Goal: Task Accomplishment & Management: Complete application form

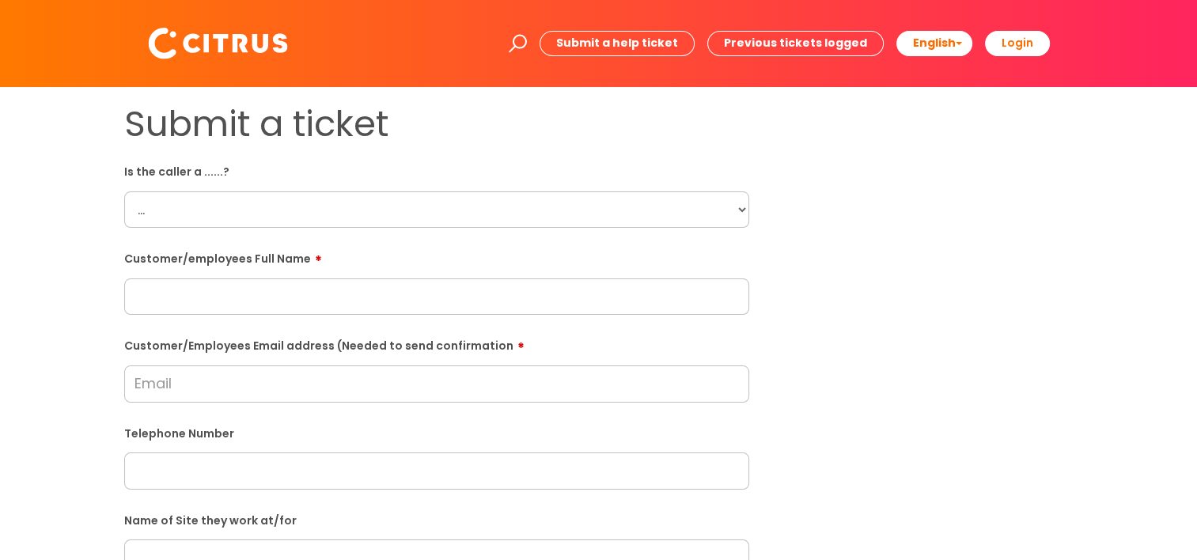
click at [391, 211] on select "... Citrus Customer Citrus Employee [DEMOGRAPHIC_DATA] Supplier" at bounding box center [436, 209] width 625 height 36
select select "Citrus Employee"
click at [124, 191] on select "... Citrus Customer Citrus Employee [DEMOGRAPHIC_DATA] Supplier" at bounding box center [436, 209] width 625 height 36
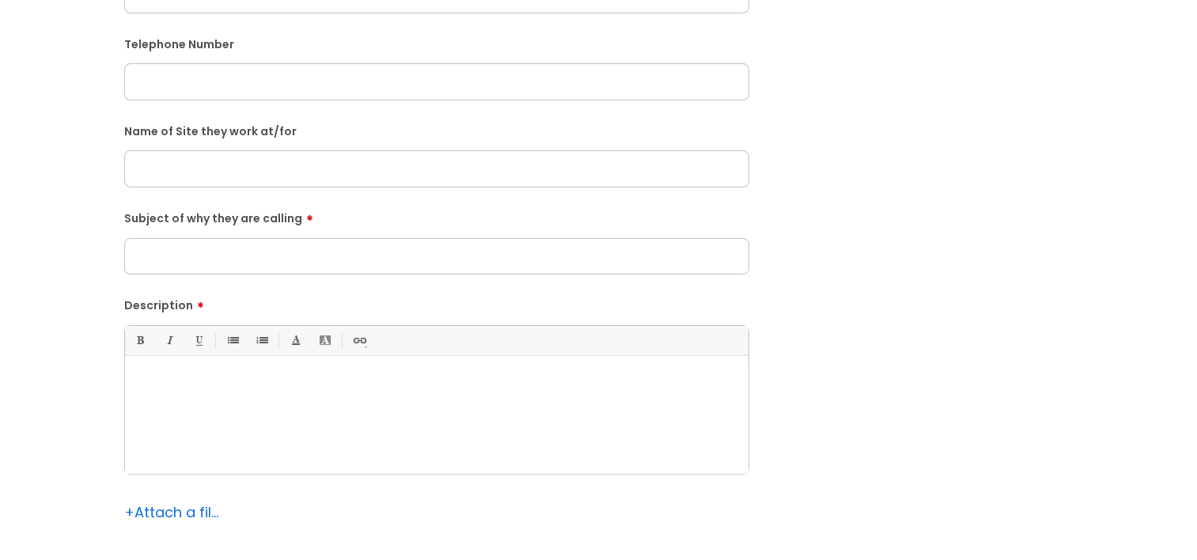
scroll to position [396, 0]
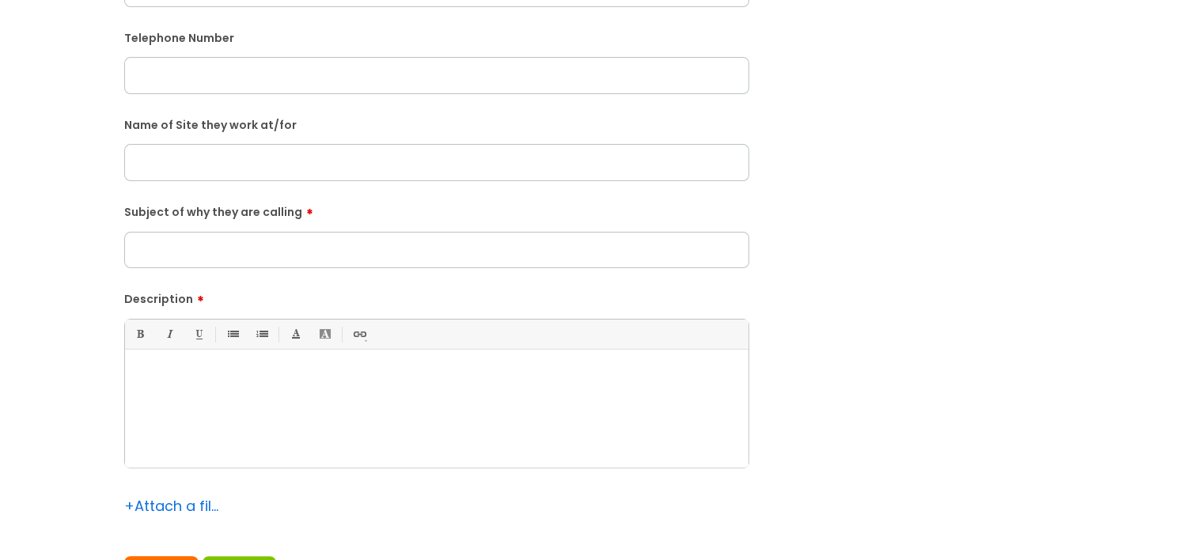
click at [243, 172] on input "text" at bounding box center [436, 162] width 625 height 36
paste input "[PERSON_NAME][GEOGRAPHIC_DATA]"
type input "[PERSON_NAME][GEOGRAPHIC_DATA]"
click at [247, 373] on p at bounding box center [437, 377] width 600 height 14
click at [206, 259] on input "Subject of why they are calling" at bounding box center [436, 250] width 625 height 36
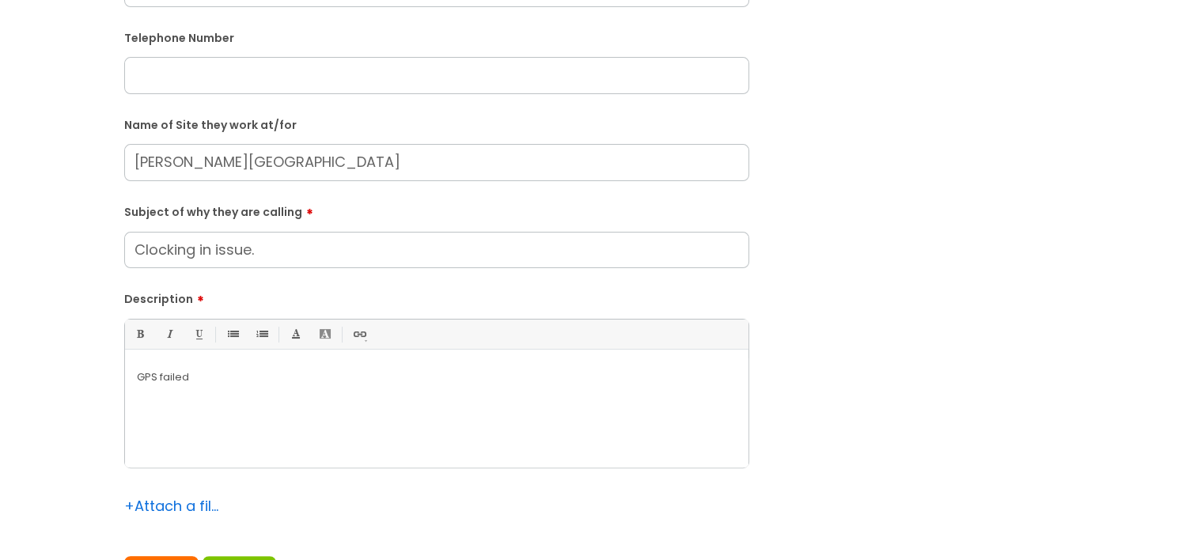
type input "Clocking in issue."
click at [298, 391] on div "GPS failed" at bounding box center [436, 412] width 623 height 109
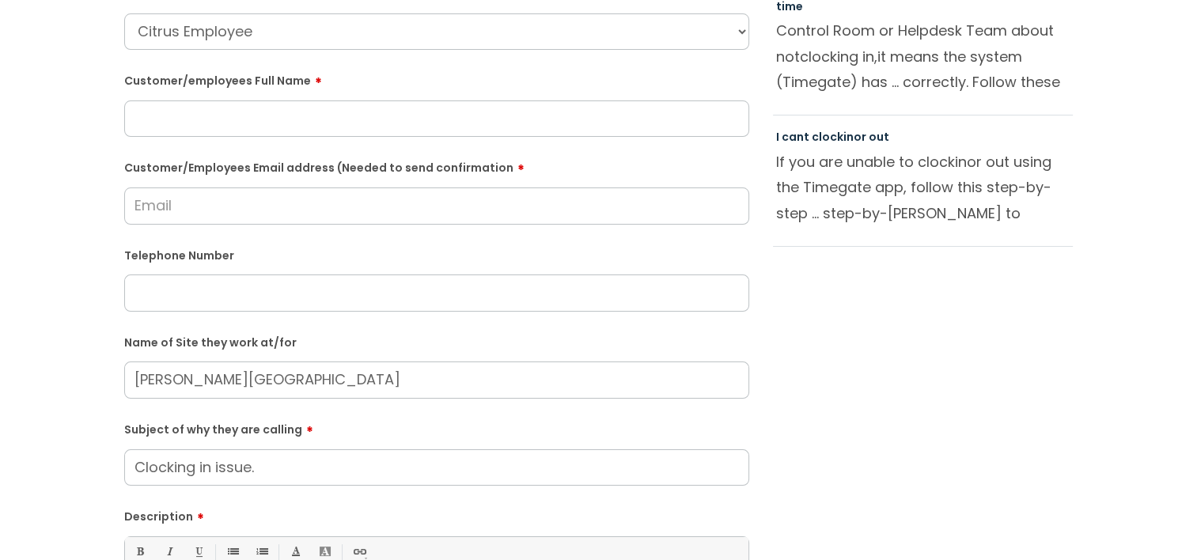
scroll to position [0, 0]
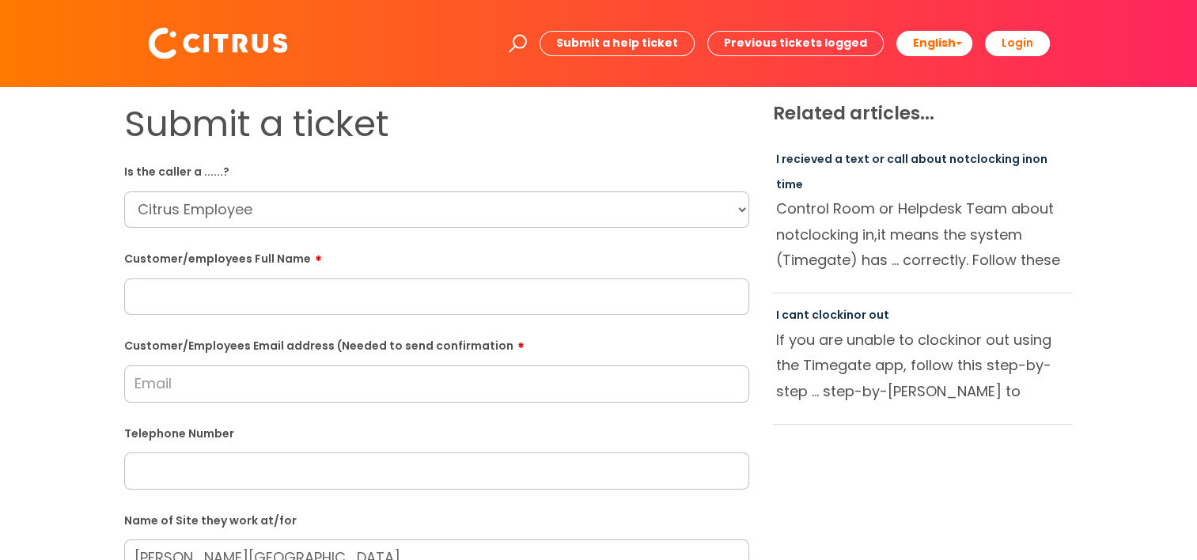
click at [250, 299] on input "text" at bounding box center [436, 296] width 625 height 36
paste input "[PERSON_NAME]"
type input "[PERSON_NAME]"
click at [182, 481] on input "text" at bounding box center [436, 470] width 625 height 36
paste input "[EMAIL_ADDRESS][DOMAIN_NAME]"
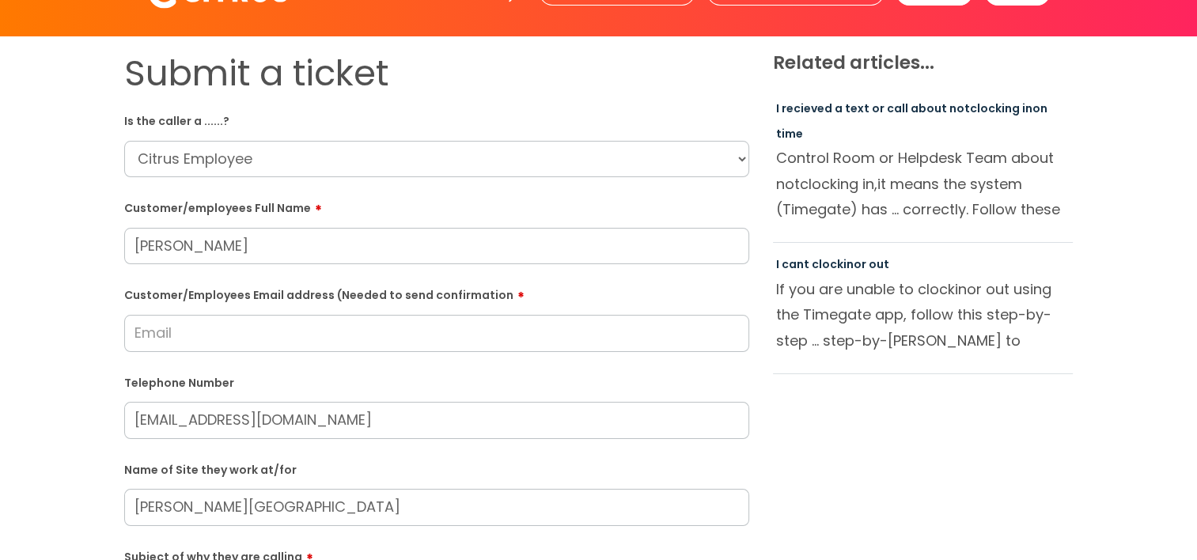
scroll to position [79, 0]
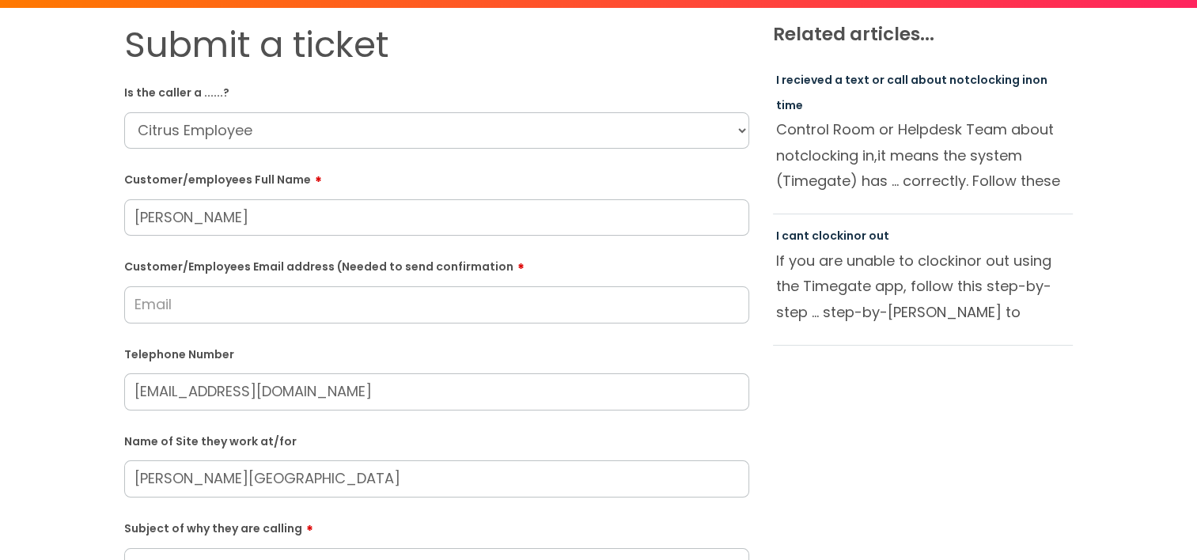
type input "[EMAIL_ADDRESS][DOMAIN_NAME]"
click at [174, 310] on input "Customer/Employees Email address (Needed to send confirmation" at bounding box center [436, 304] width 625 height 36
paste input "[EMAIL_ADDRESS][DOMAIN_NAME]"
type input "[EMAIL_ADDRESS][DOMAIN_NAME]"
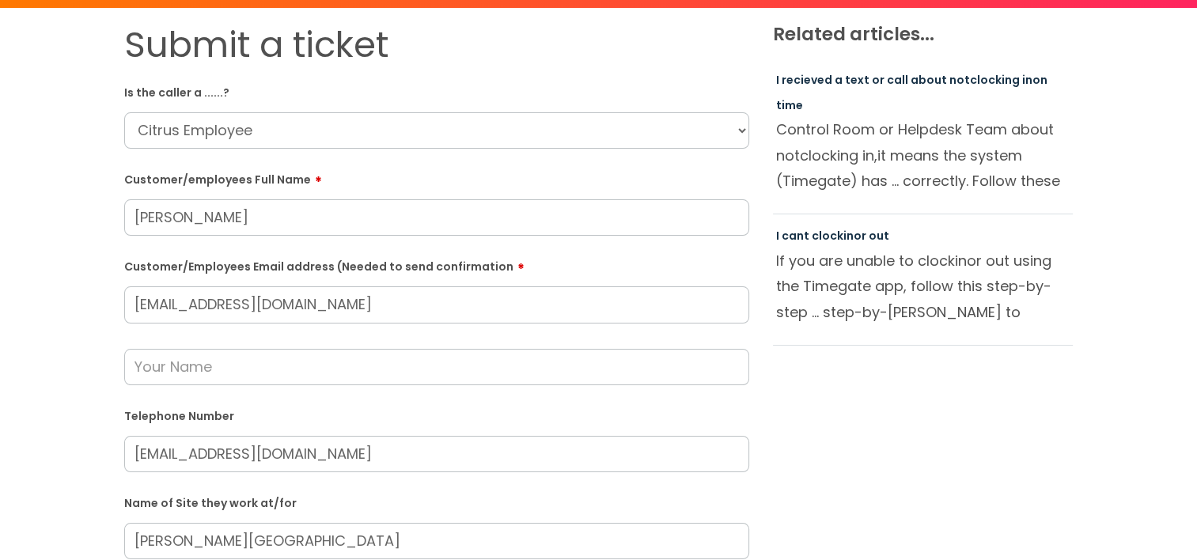
drag, startPoint x: 359, startPoint y: 455, endPoint x: 41, endPoint y: 460, distance: 318.0
click at [41, 460] on div "Submit a ticket Is the caller a ......? ... Citrus Customer Citrus Employee [DE…" at bounding box center [598, 510] width 1165 height 973
paste input "07400087415"
type input "07400087415"
click at [179, 366] on input "text" at bounding box center [436, 367] width 625 height 36
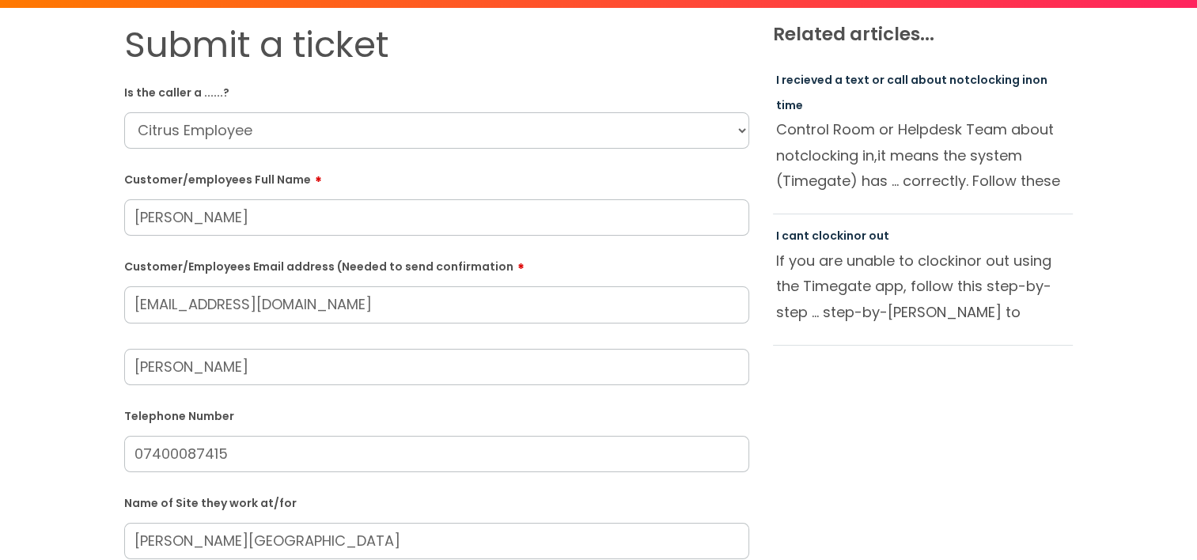
type input "[PERSON_NAME]"
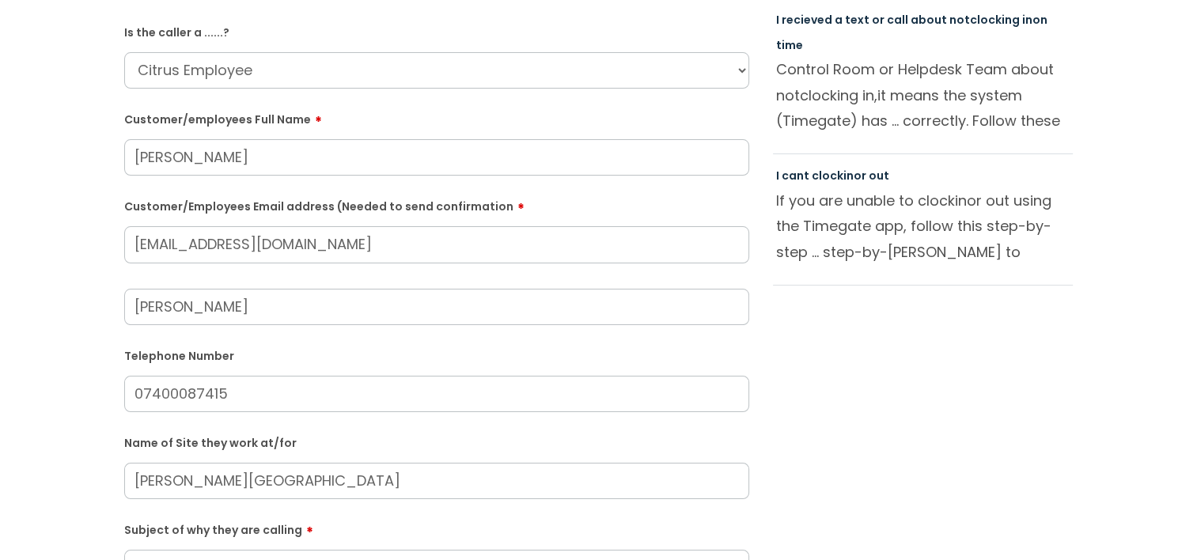
scroll to position [237, 0]
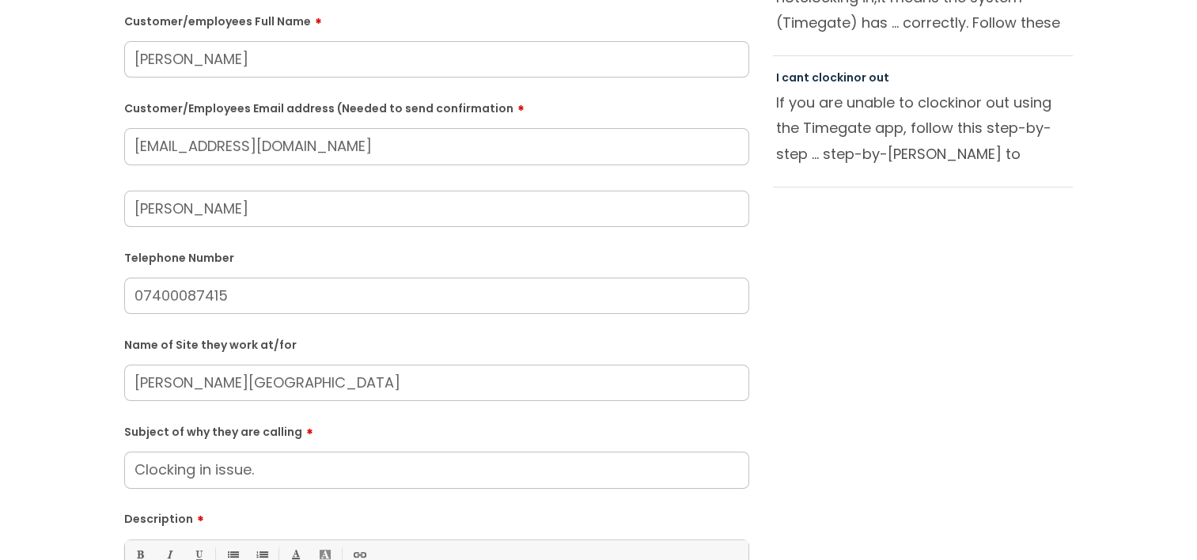
drag, startPoint x: 334, startPoint y: 149, endPoint x: 349, endPoint y: 168, distance: 24.8
click at [334, 149] on input "[EMAIL_ADDRESS][DOMAIN_NAME]" at bounding box center [436, 146] width 625 height 36
click at [354, 182] on div "[PERSON_NAME]" at bounding box center [436, 196] width 625 height 62
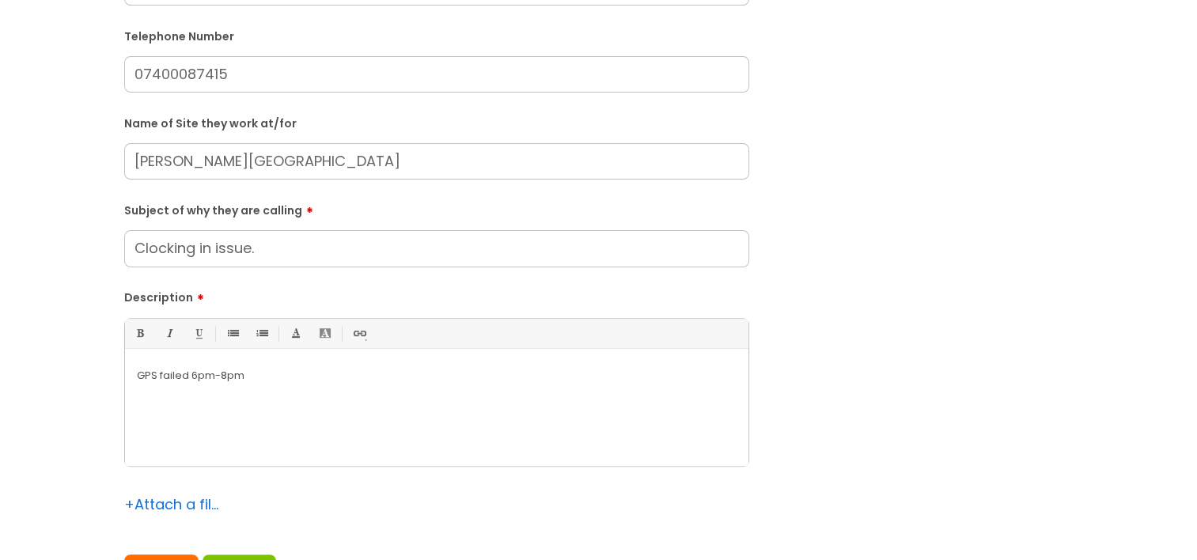
scroll to position [633, 0]
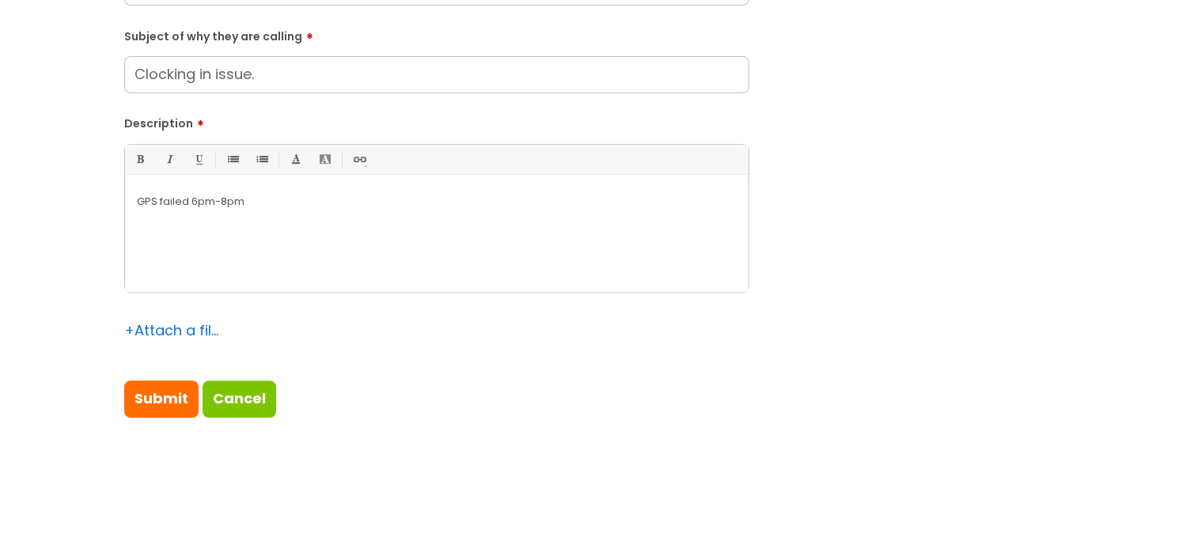
click at [221, 245] on div "GPS failed 6pm-8pm" at bounding box center [436, 237] width 623 height 109
click at [131, 206] on div "GPS failed 6pm-8pm" at bounding box center [436, 237] width 623 height 109
click at [453, 202] on p "She is calling as she is unable to clock in. It is saying GPS failed 6pm-8pm" at bounding box center [437, 202] width 600 height 14
click at [402, 240] on div "She is calling as she is unable to clock in. It is saying GPS failed. She said …" at bounding box center [436, 237] width 623 height 109
drag, startPoint x: 399, startPoint y: 240, endPoint x: 207, endPoint y: 200, distance: 195.5
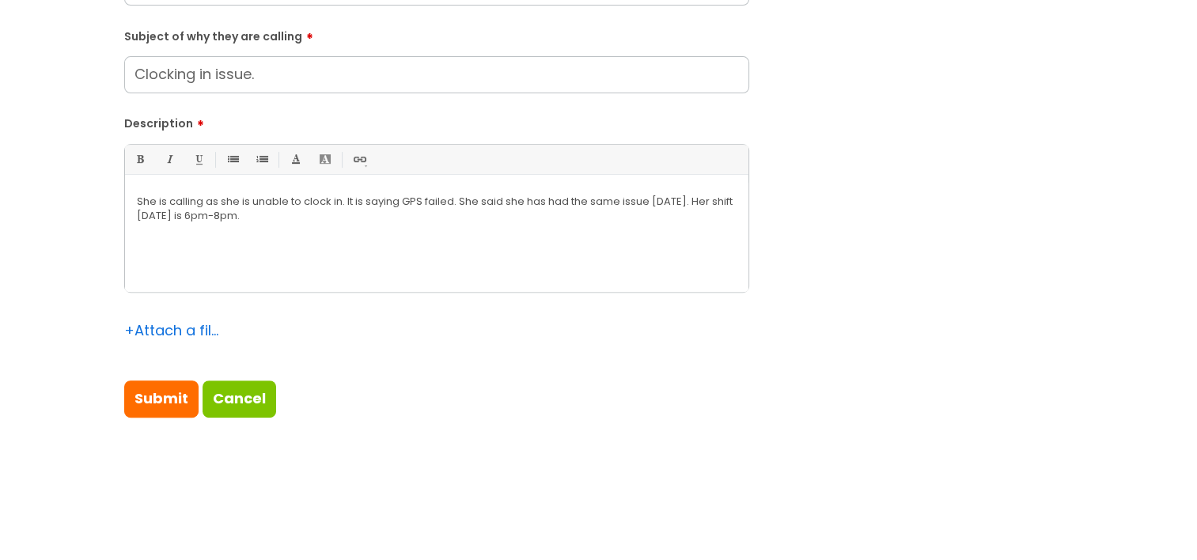
click at [207, 200] on div "She is calling as she is unable to clock in. It is saying GPS failed. She said …" at bounding box center [436, 237] width 623 height 109
copy p "as she is unable to clock in. It is saying GPS failed. She said she has had the…"
click at [449, 267] on div "She is calling as she is unable to clock in. It is saying GPS failed. She said …" at bounding box center [436, 237] width 623 height 109
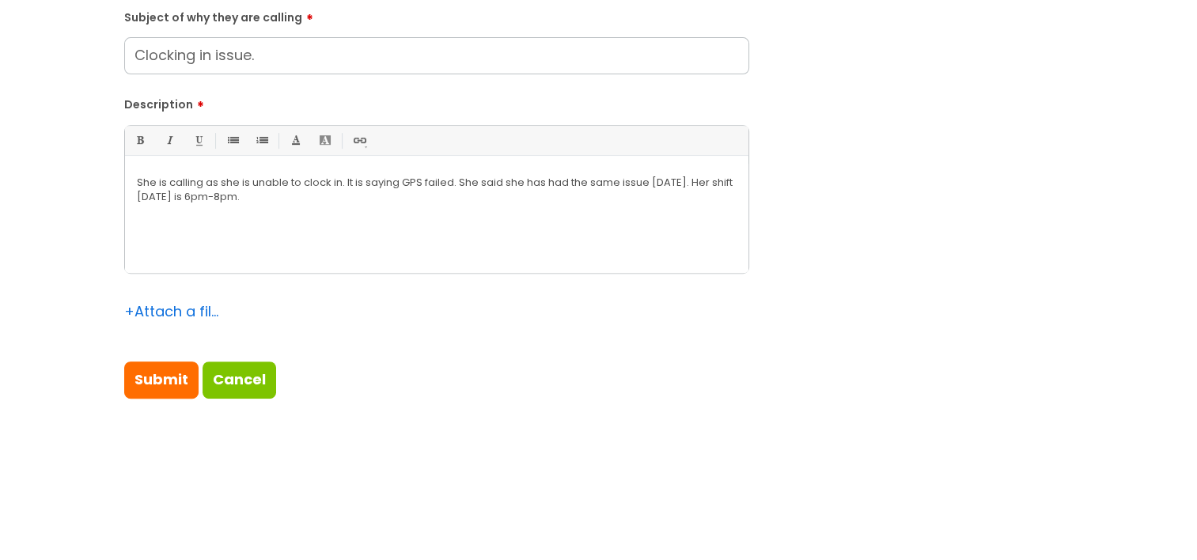
scroll to position [712, 0]
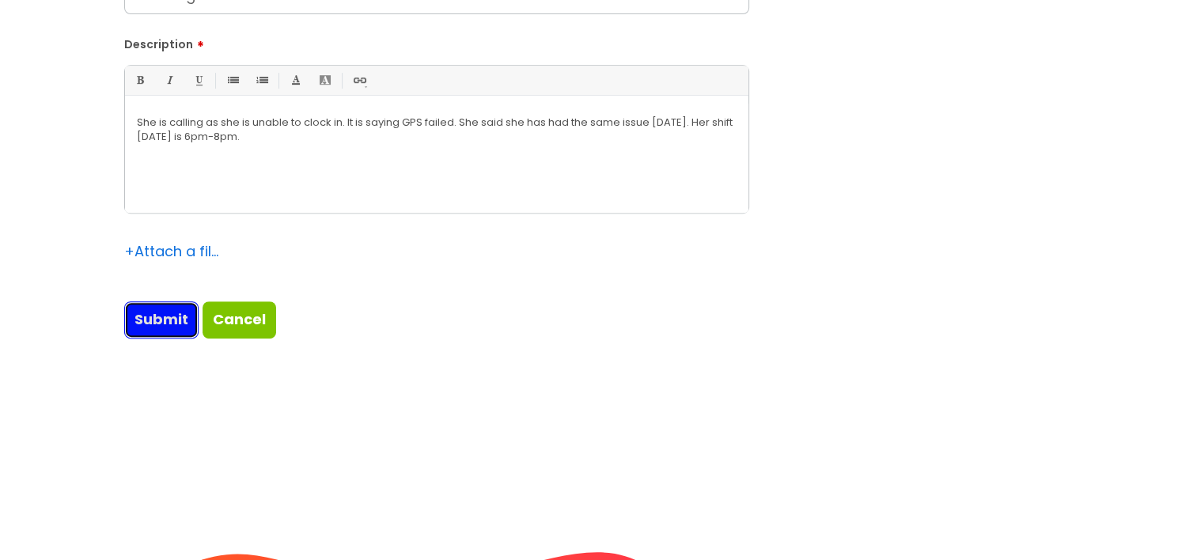
click at [169, 329] on input "Submit" at bounding box center [161, 319] width 74 height 36
type input "Please Wait..."
